Goal: Task Accomplishment & Management: Manage account settings

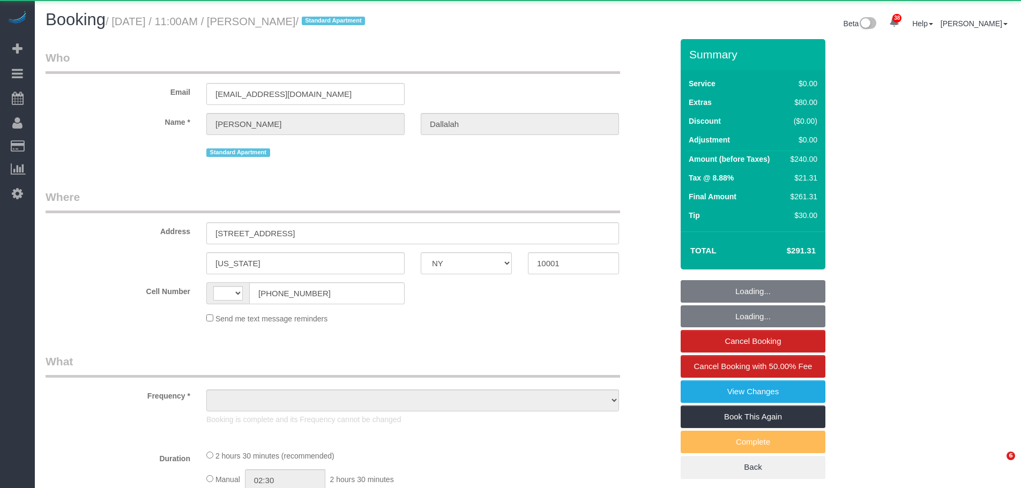
select select "NY"
select select "string:stripe-pm_1SHDjA4VGloSiKo74QYaEjw8"
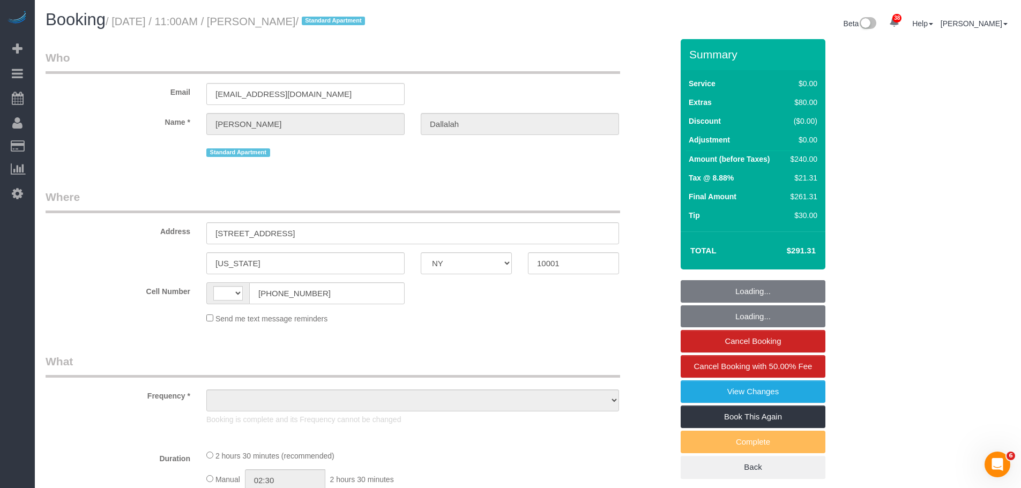
select select "1"
select select "number:59"
select select "number:73"
select select "number:15"
select select "number:6"
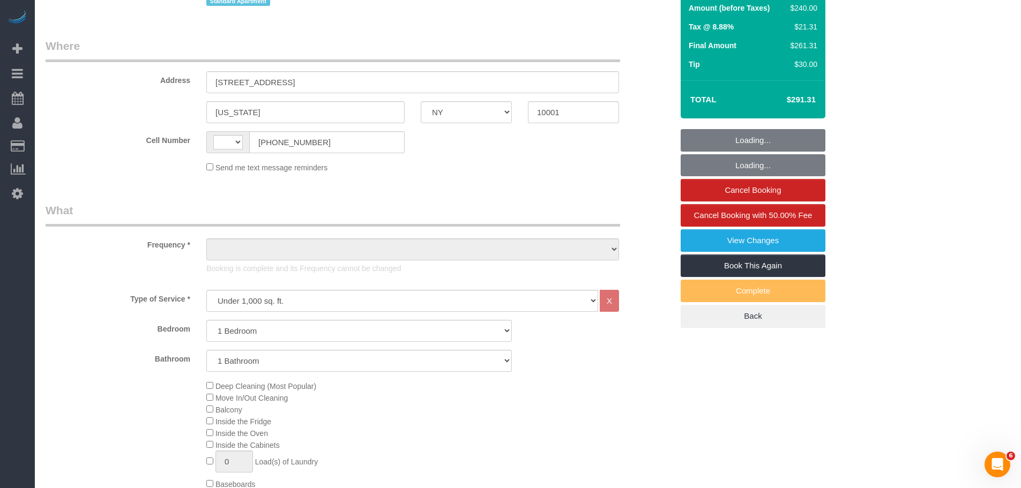
scroll to position [268, 0]
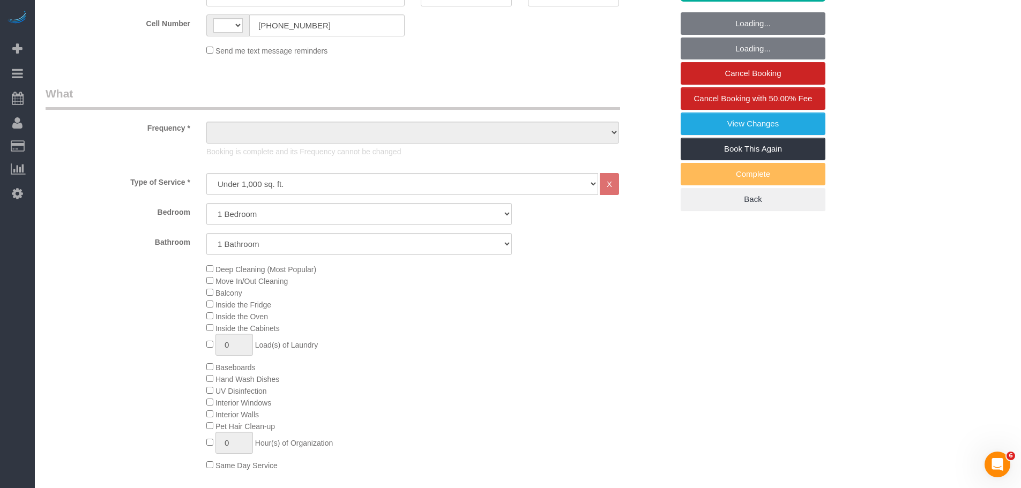
select select "string:[GEOGRAPHIC_DATA]"
select select "object:827"
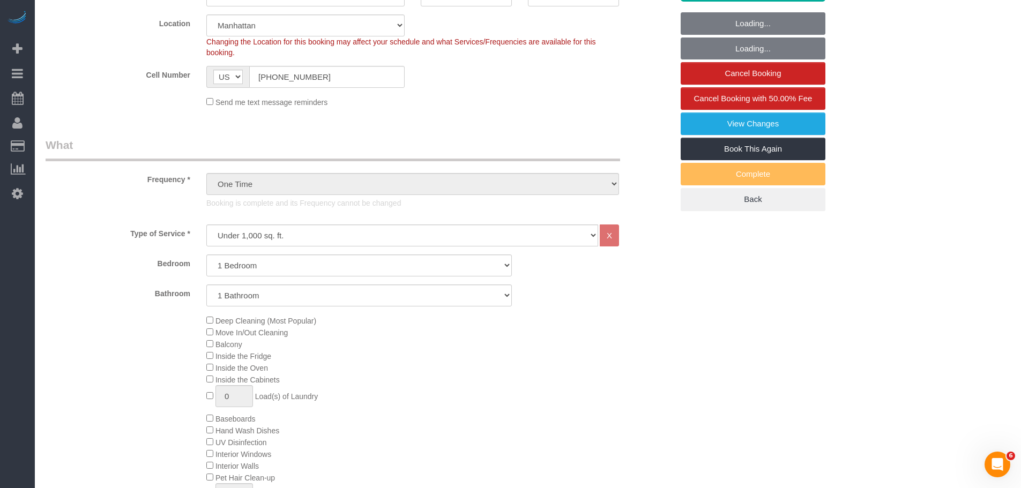
select select "spot1"
select select "1"
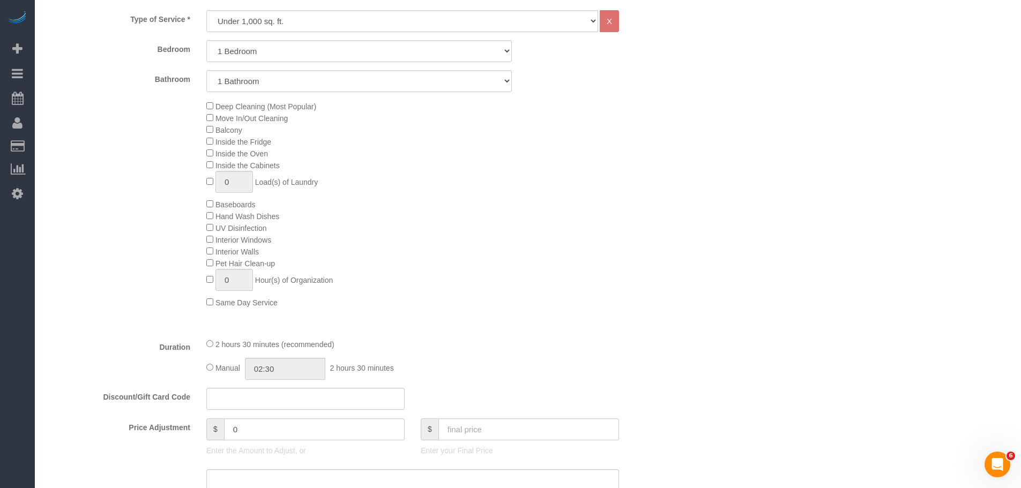
scroll to position [697, 0]
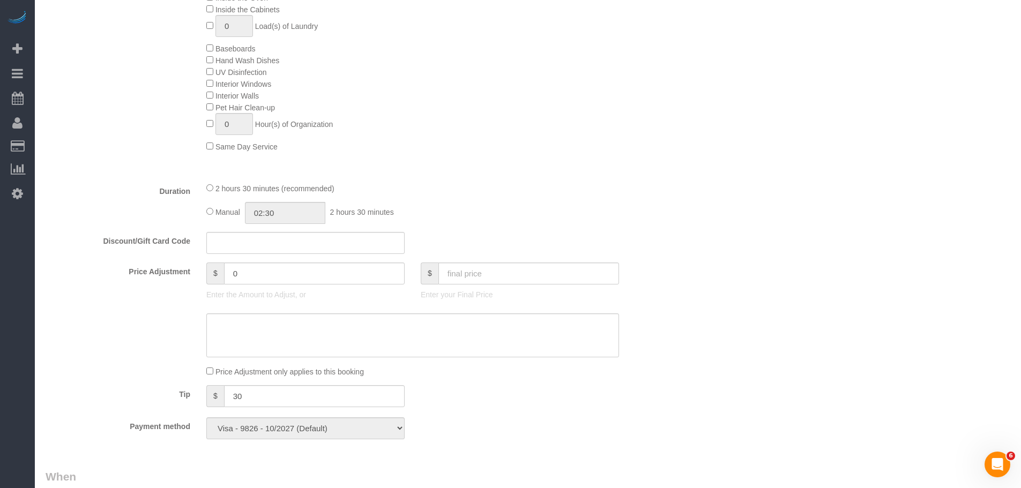
select select "object:1559"
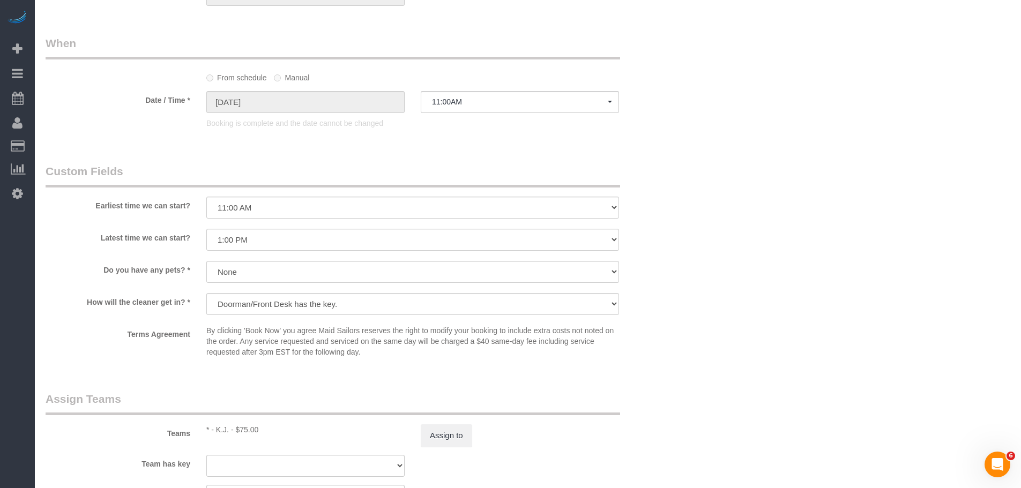
scroll to position [1179, 0]
